Goal: Transaction & Acquisition: Book appointment/travel/reservation

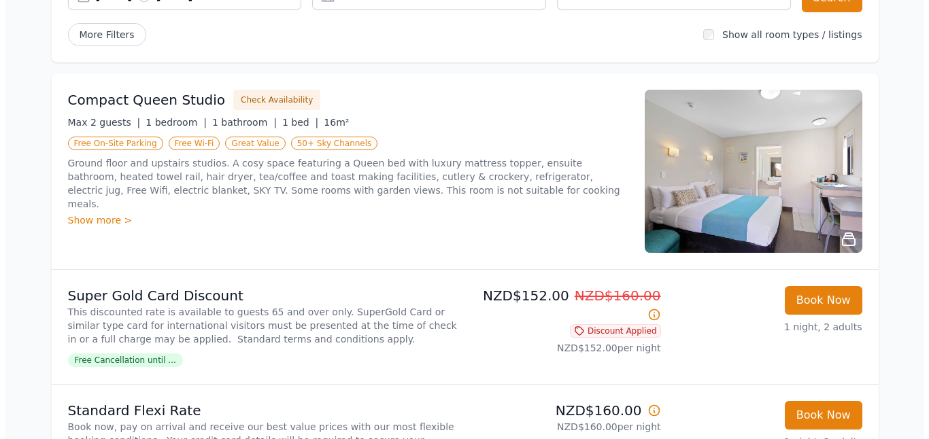
scroll to position [136, 0]
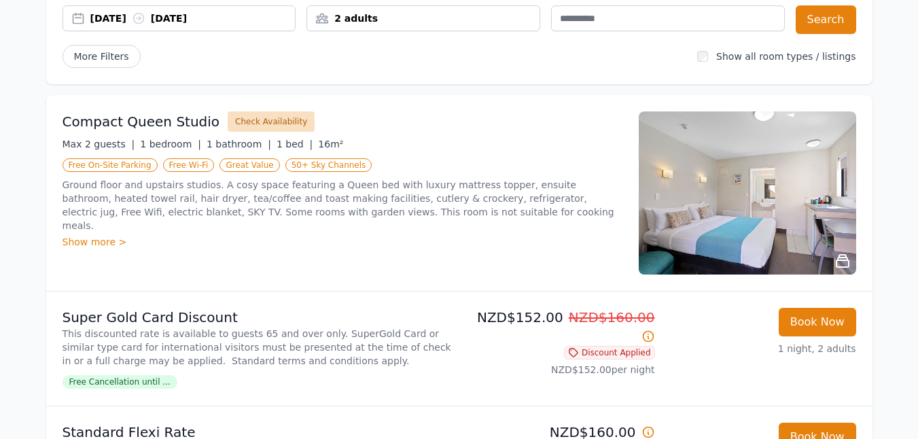
click at [244, 122] on button "Check Availability" at bounding box center [271, 121] width 87 height 20
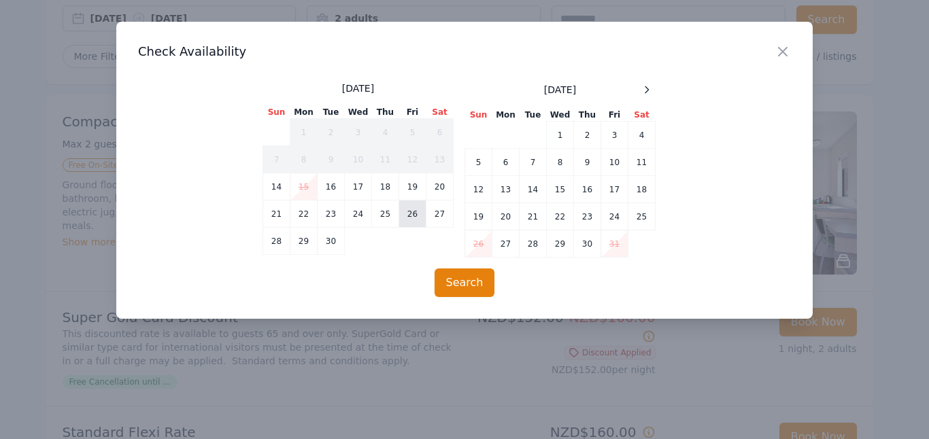
click at [402, 206] on td "26" at bounding box center [412, 214] width 27 height 27
click at [436, 222] on td "27" at bounding box center [439, 214] width 27 height 27
click at [457, 286] on button "Search" at bounding box center [464, 283] width 60 height 29
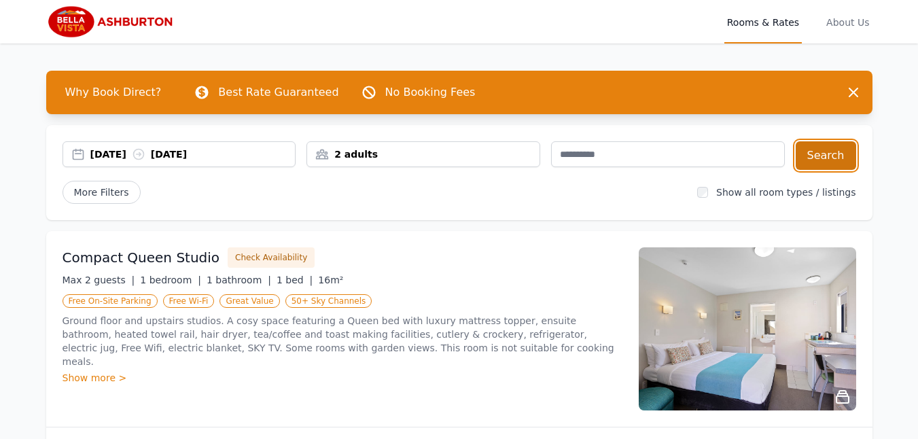
click at [827, 155] on button "Search" at bounding box center [826, 155] width 60 height 29
click at [856, 83] on button "Dismiss" at bounding box center [853, 92] width 27 height 27
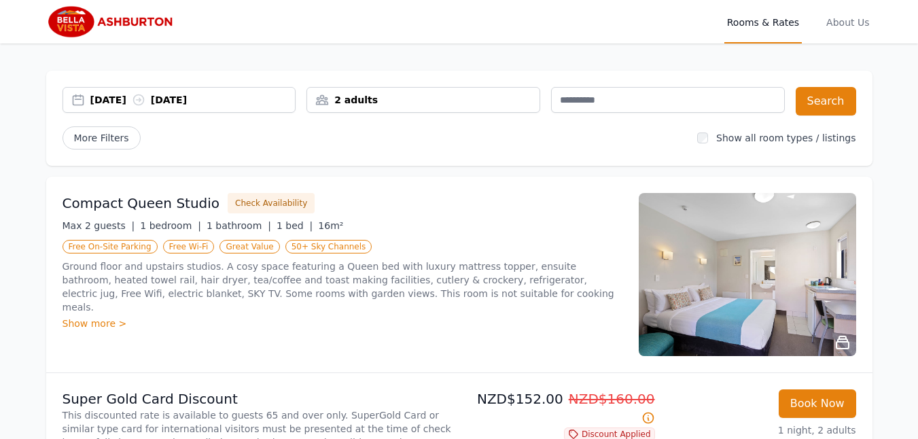
click at [114, 317] on div "Show more >" at bounding box center [343, 324] width 560 height 14
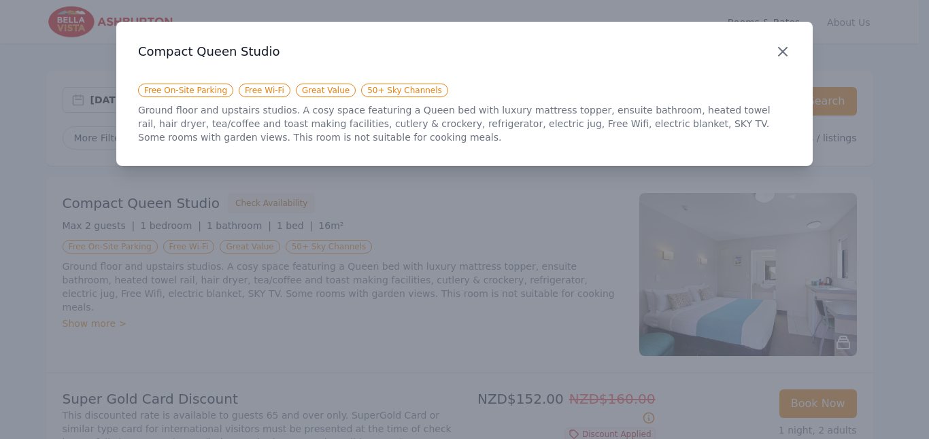
click at [780, 56] on icon "button" at bounding box center [782, 52] width 16 height 16
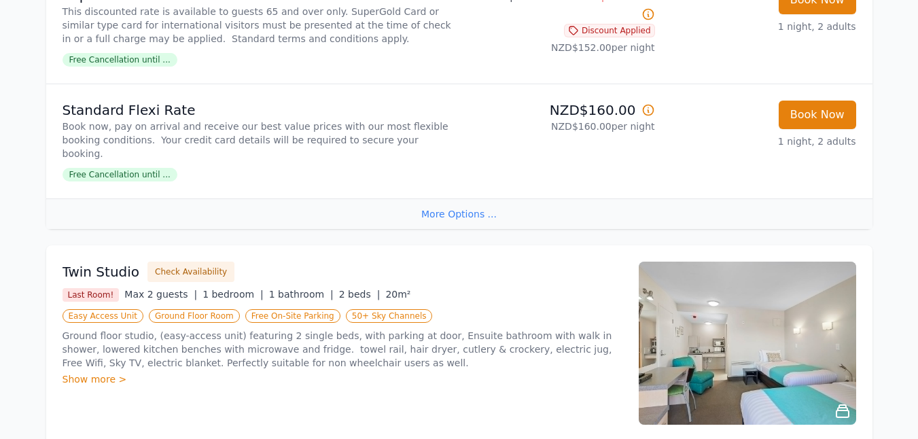
scroll to position [408, 0]
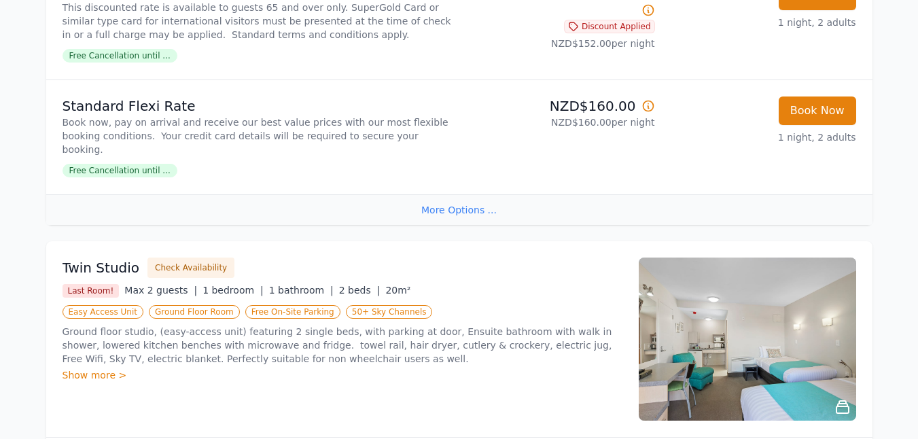
click at [460, 211] on div "More Options ..." at bounding box center [459, 209] width 827 height 31
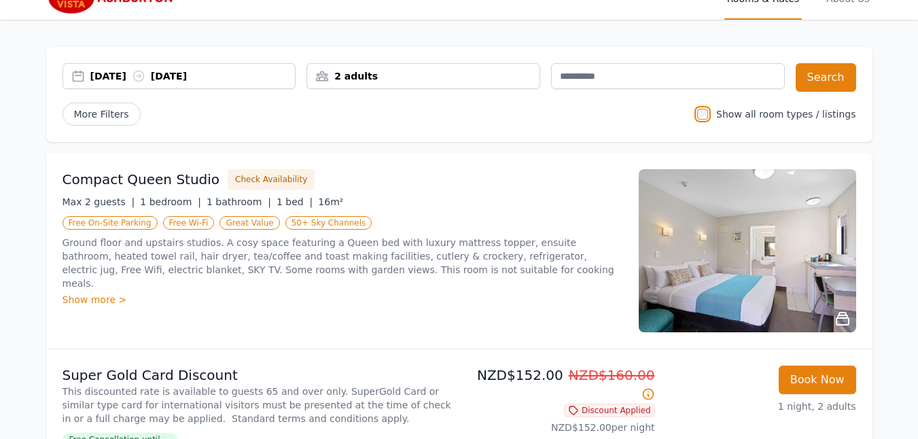
scroll to position [0, 0]
